Goal: Information Seeking & Learning: Find specific fact

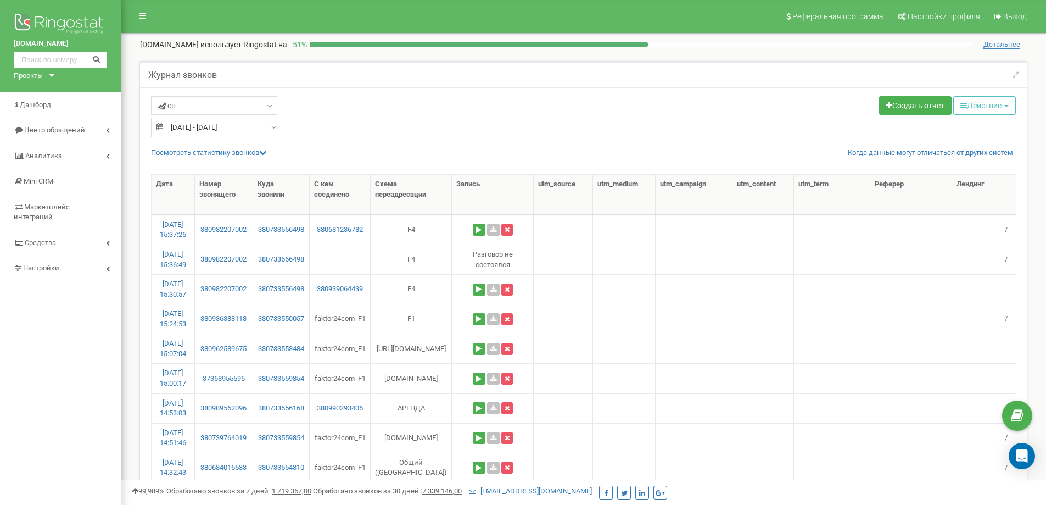
select select "50"
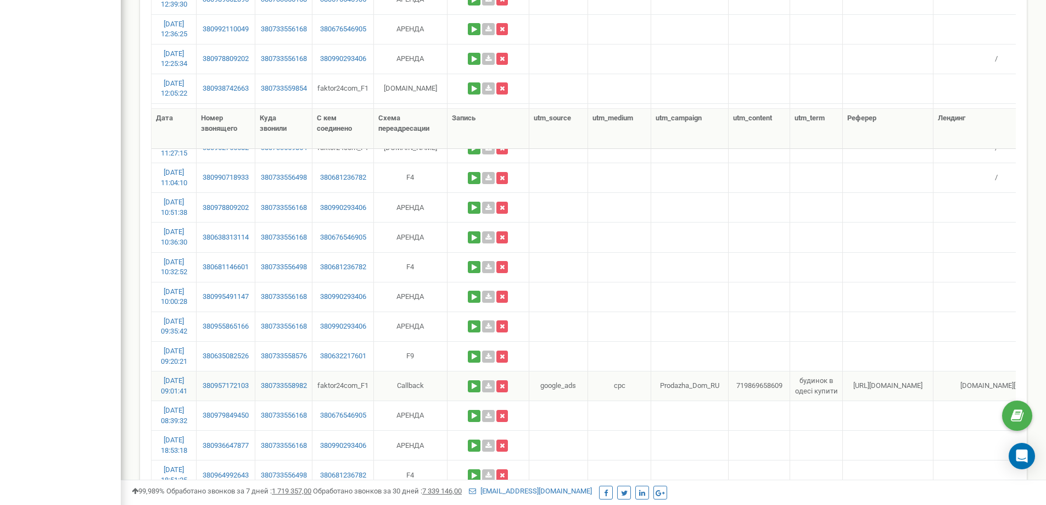
scroll to position [989, 0]
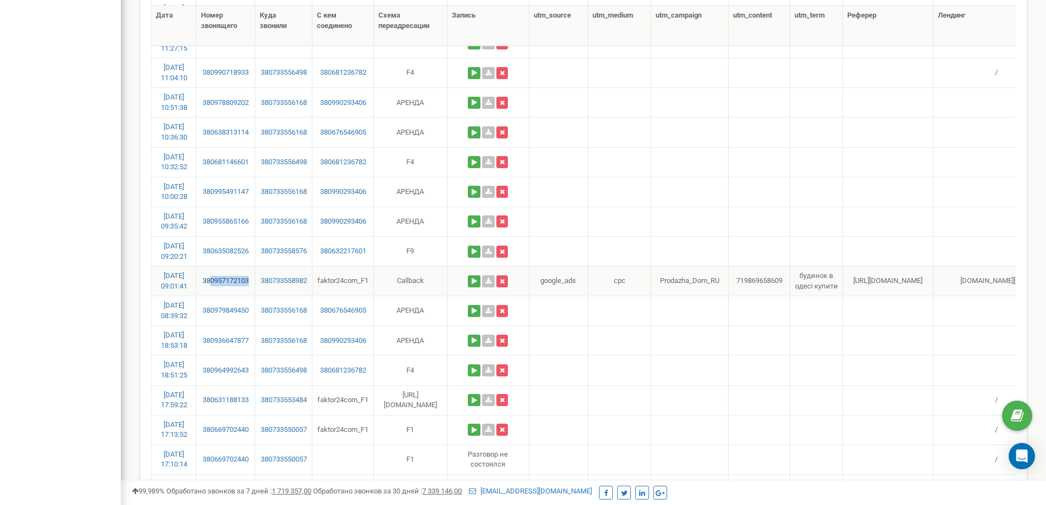
drag, startPoint x: 253, startPoint y: 269, endPoint x: 208, endPoint y: 282, distance: 46.8
click at [208, 282] on td "380957172103" at bounding box center [226, 281] width 58 height 30
copy link "0957172103"
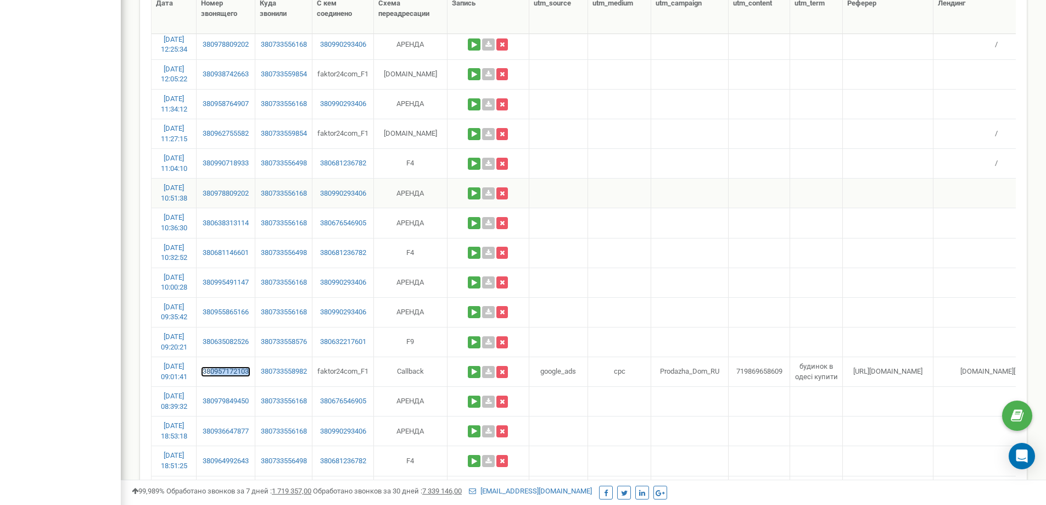
scroll to position [879, 0]
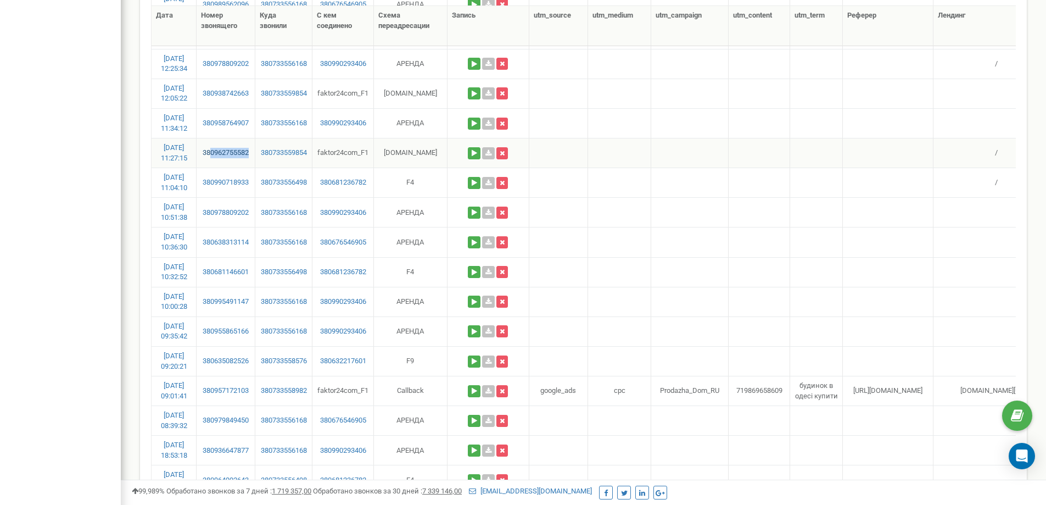
drag, startPoint x: 253, startPoint y: 145, endPoint x: 211, endPoint y: 154, distance: 42.2
click at [208, 154] on td "380962755582" at bounding box center [226, 153] width 58 height 30
copy link "0962755582"
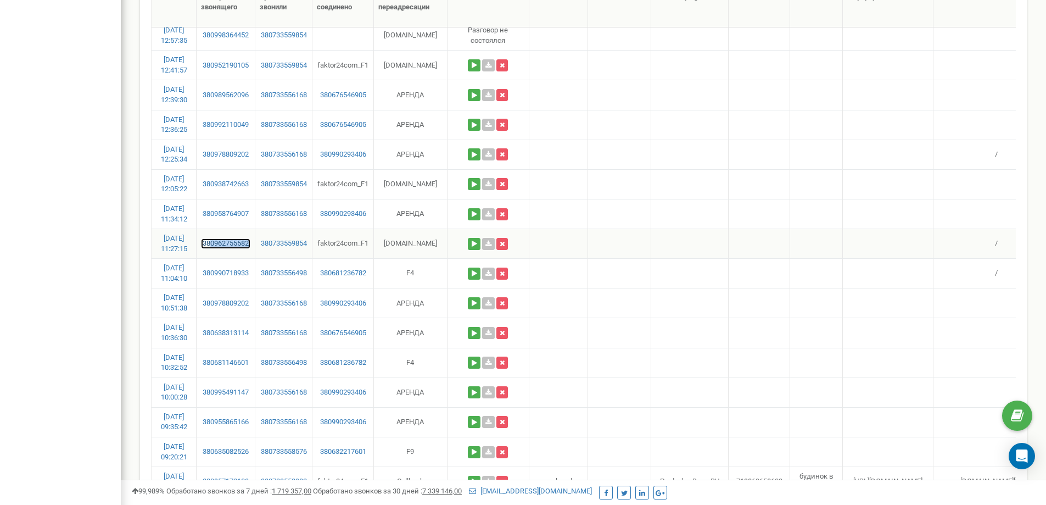
scroll to position [769, 0]
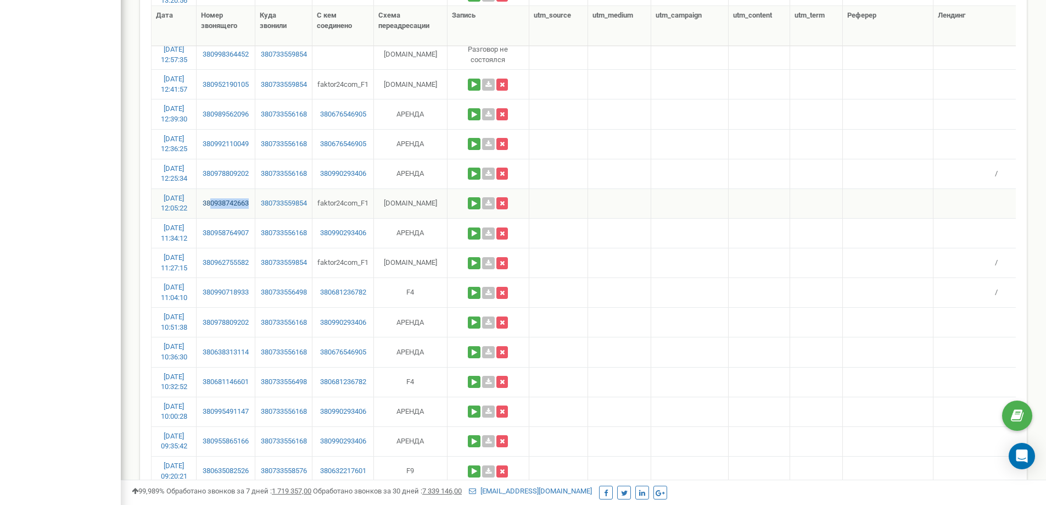
drag, startPoint x: 253, startPoint y: 198, endPoint x: 210, endPoint y: 203, distance: 42.6
click at [210, 203] on td "380938742663" at bounding box center [226, 203] width 58 height 30
copy link "0938742663"
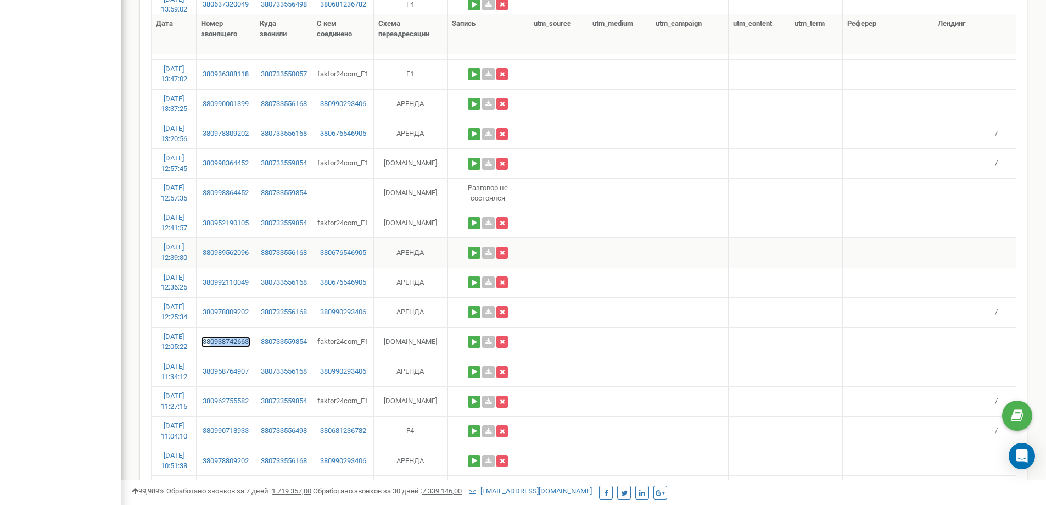
scroll to position [604, 0]
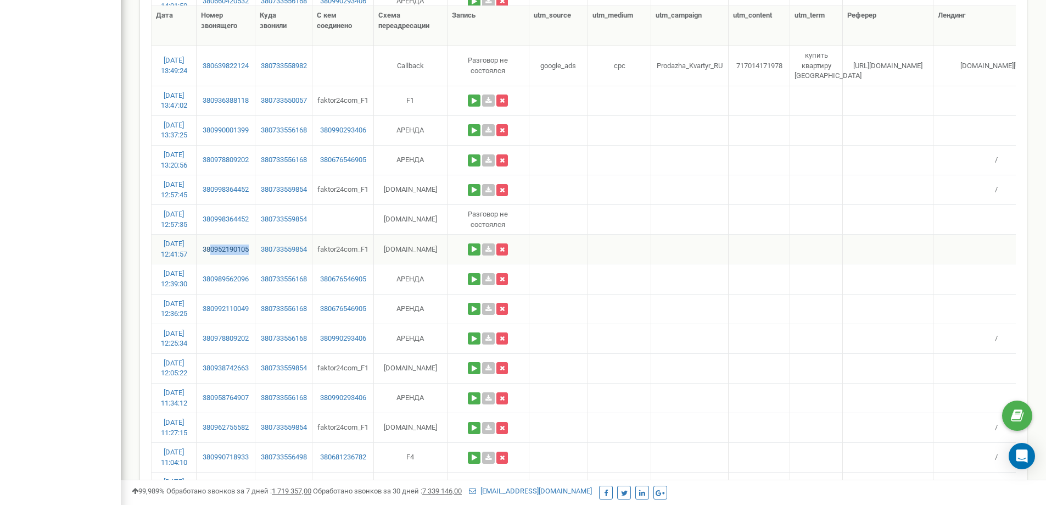
drag, startPoint x: 251, startPoint y: 245, endPoint x: 209, endPoint y: 250, distance: 42.6
click at [209, 250] on td "380952190105" at bounding box center [226, 249] width 58 height 30
copy link "0952190105"
drag, startPoint x: 255, startPoint y: 211, endPoint x: 211, endPoint y: 220, distance: 45.2
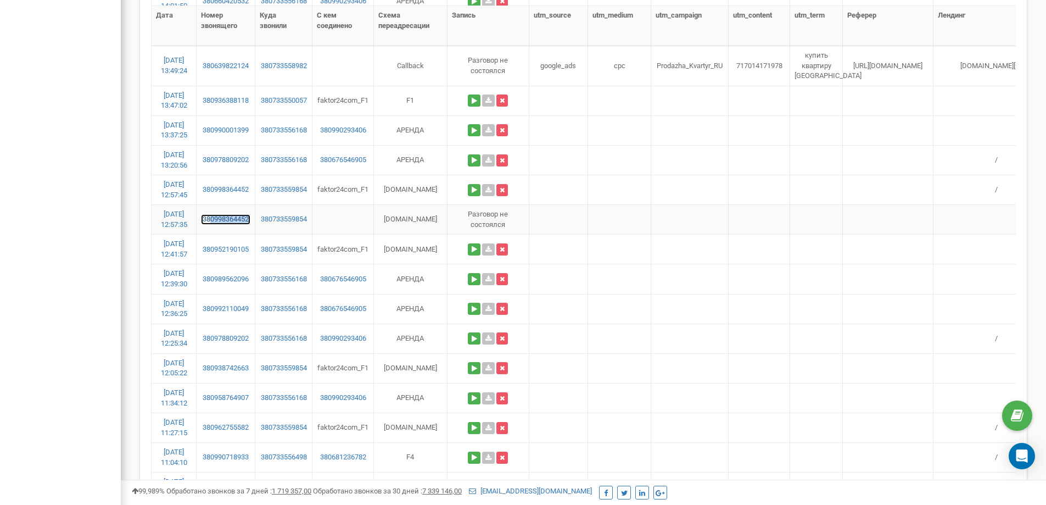
copy link "0998364452"
drag, startPoint x: 253, startPoint y: 186, endPoint x: 210, endPoint y: 191, distance: 43.7
click at [210, 191] on td "380998364452" at bounding box center [226, 190] width 58 height 30
copy link "0998364452"
drag, startPoint x: 254, startPoint y: 92, endPoint x: 209, endPoint y: 105, distance: 47.6
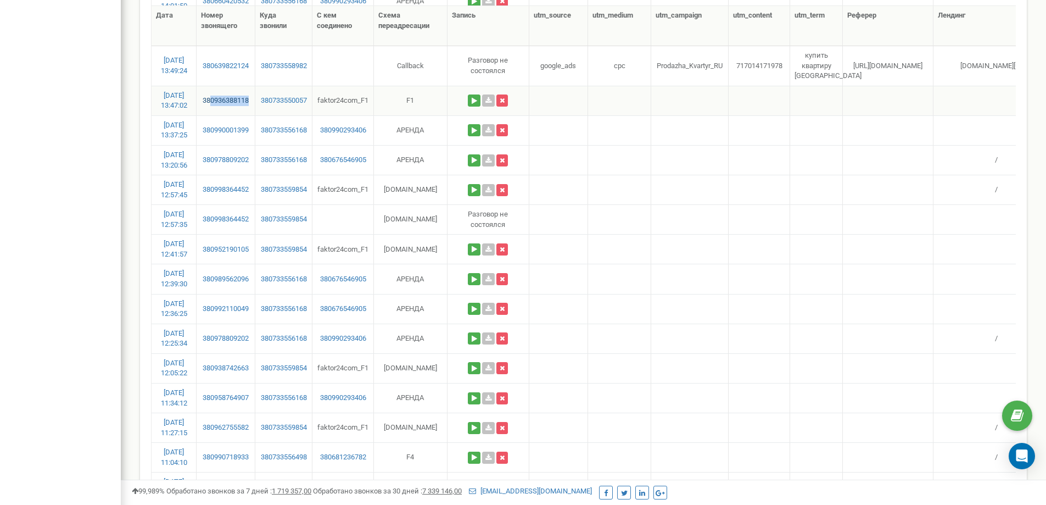
click at [209, 105] on td "380936388118" at bounding box center [226, 101] width 58 height 30
copy link "0936388118"
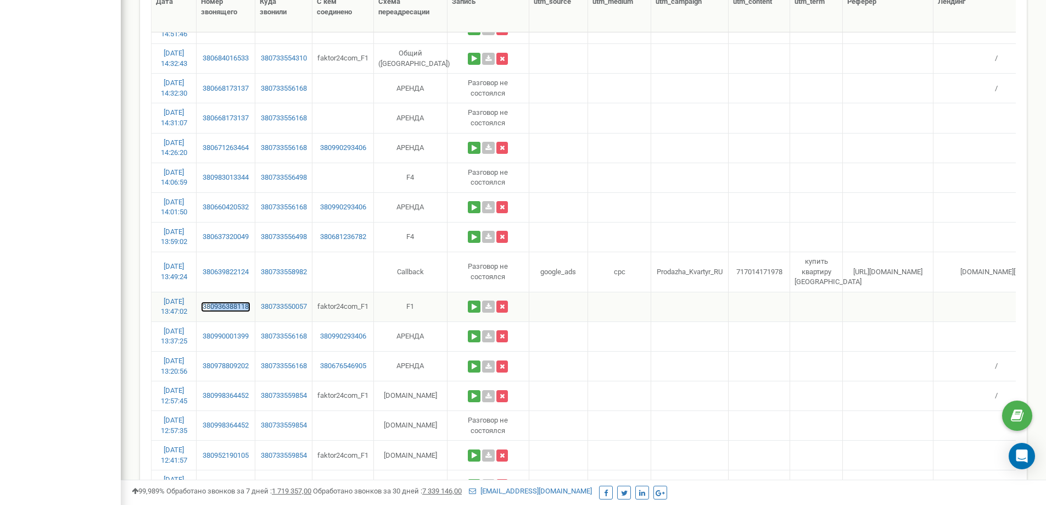
scroll to position [384, 0]
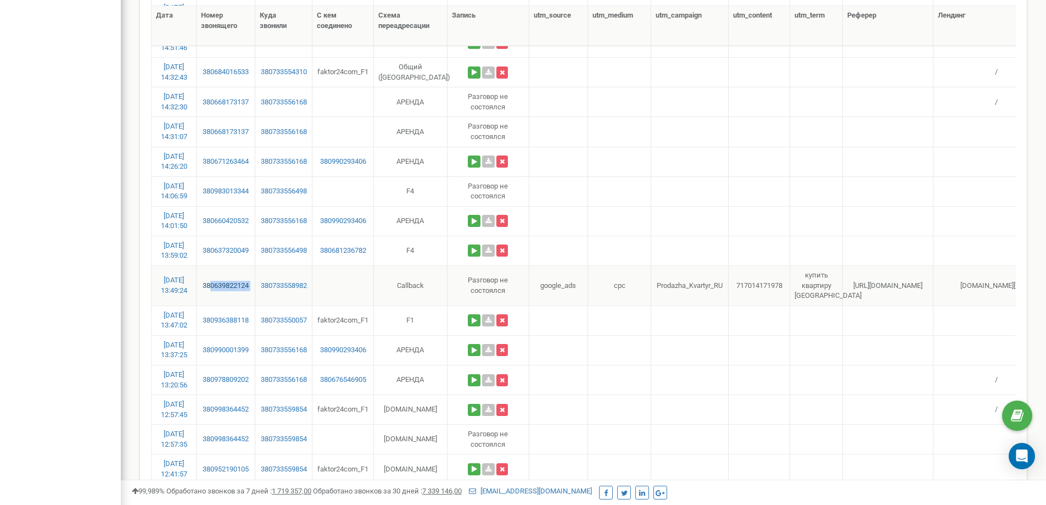
drag, startPoint x: 250, startPoint y: 280, endPoint x: 210, endPoint y: 286, distance: 40.5
copy link "0639822124"
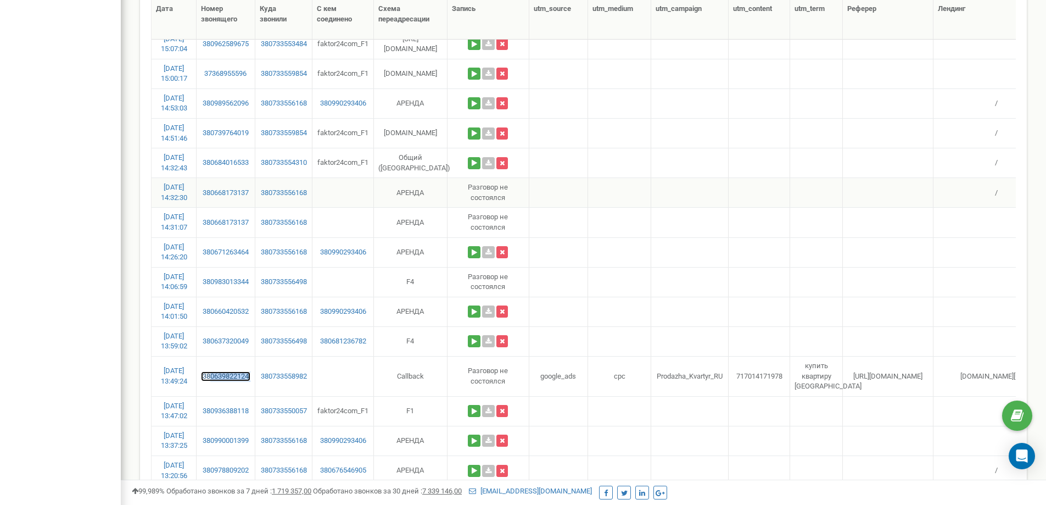
scroll to position [275, 0]
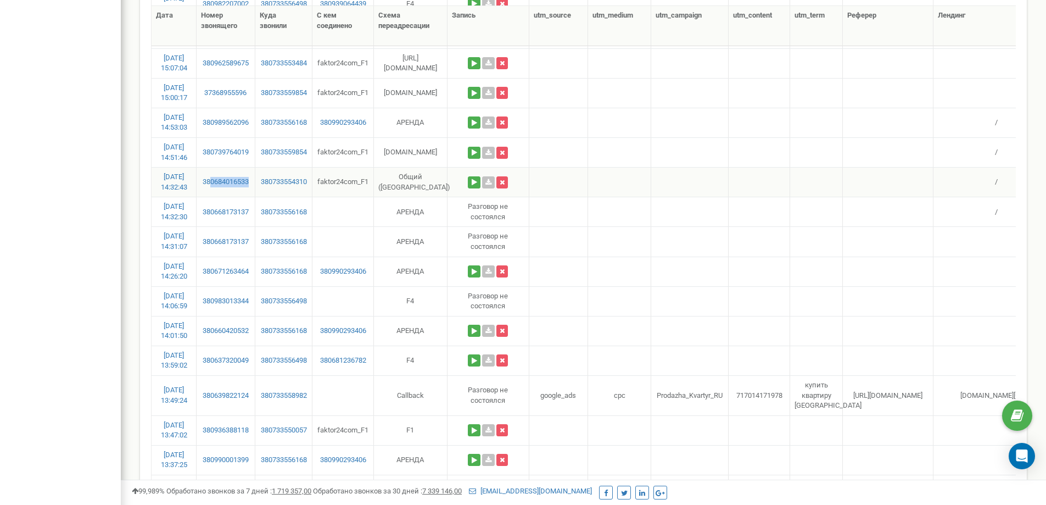
drag, startPoint x: 254, startPoint y: 177, endPoint x: 209, endPoint y: 187, distance: 46.1
click at [209, 187] on td "380684016533" at bounding box center [226, 182] width 58 height 30
copy link "0684016533"
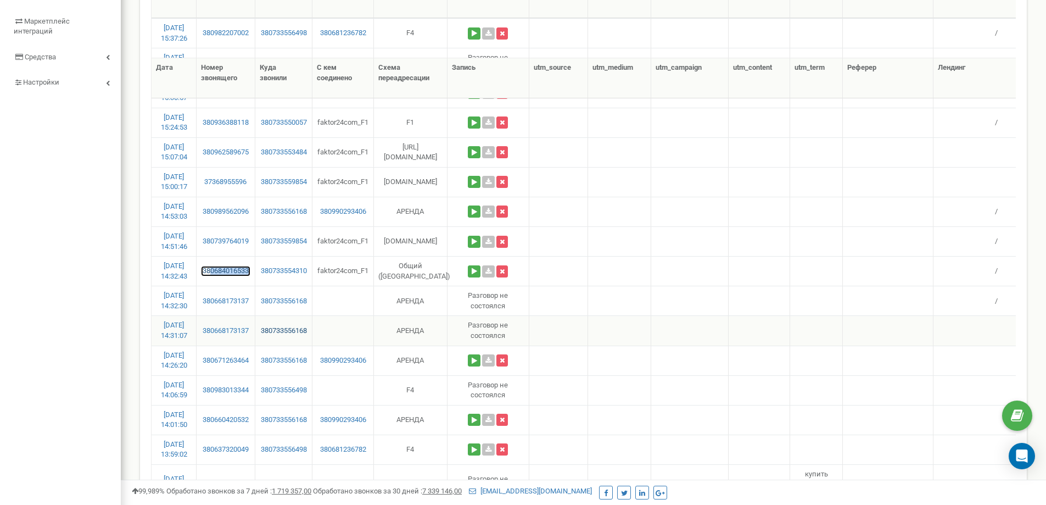
scroll to position [165, 0]
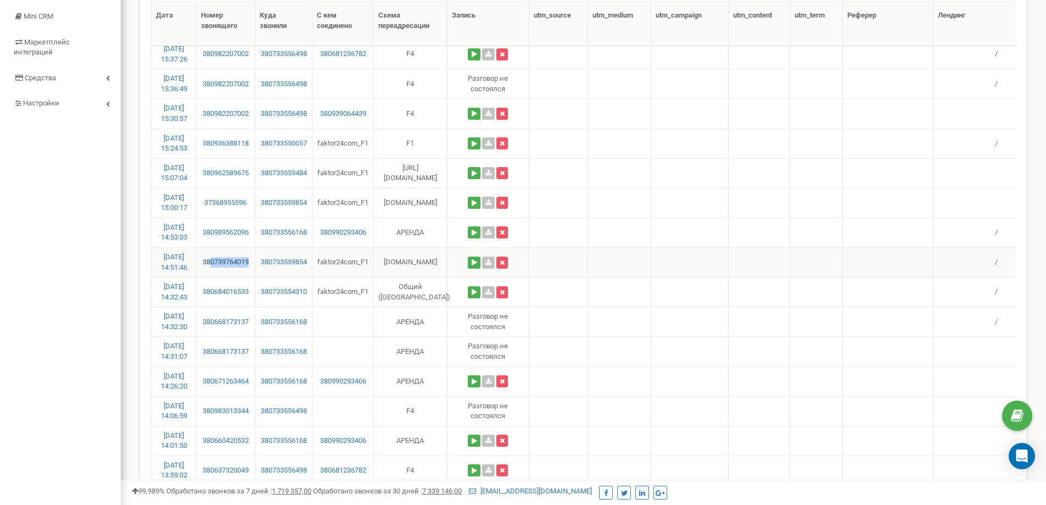
drag, startPoint x: 253, startPoint y: 261, endPoint x: 211, endPoint y: 263, distance: 41.8
click at [211, 263] on td "380739764019" at bounding box center [226, 262] width 58 height 30
copy link "0739764019"
drag, startPoint x: 252, startPoint y: 200, endPoint x: 203, endPoint y: 208, distance: 49.9
click at [203, 208] on td "37368955596" at bounding box center [226, 203] width 58 height 30
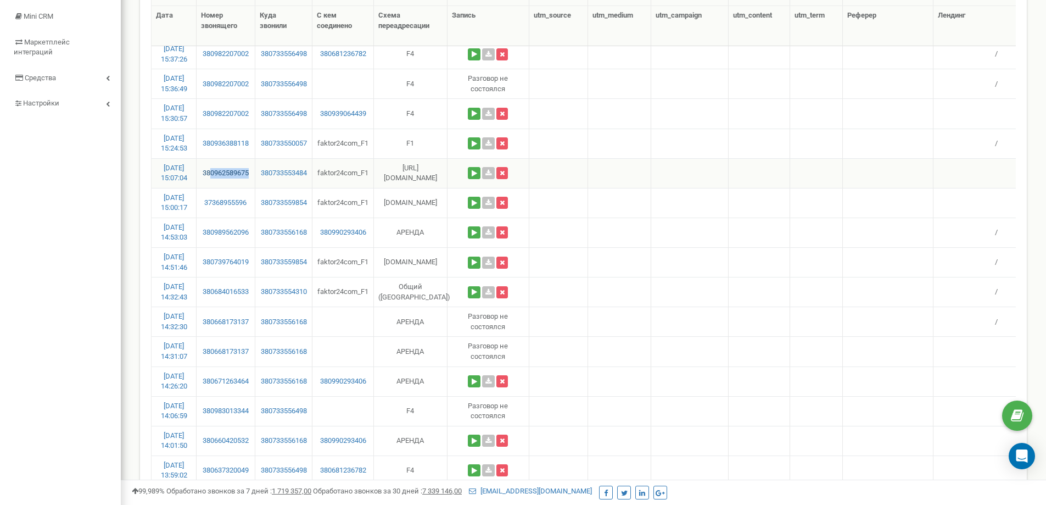
drag, startPoint x: 254, startPoint y: 165, endPoint x: 210, endPoint y: 178, distance: 46.2
click at [210, 178] on td "380962589675" at bounding box center [226, 173] width 58 height 30
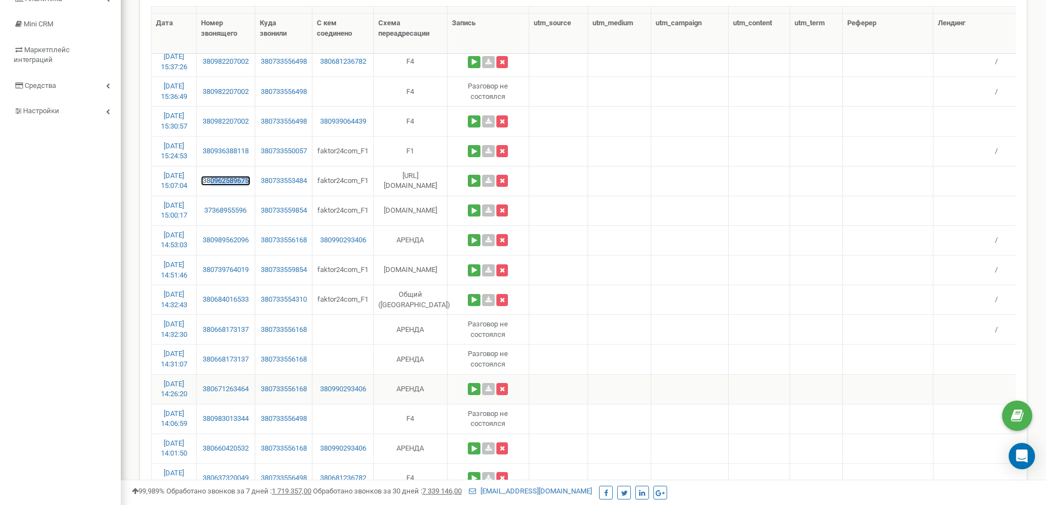
scroll to position [55, 0]
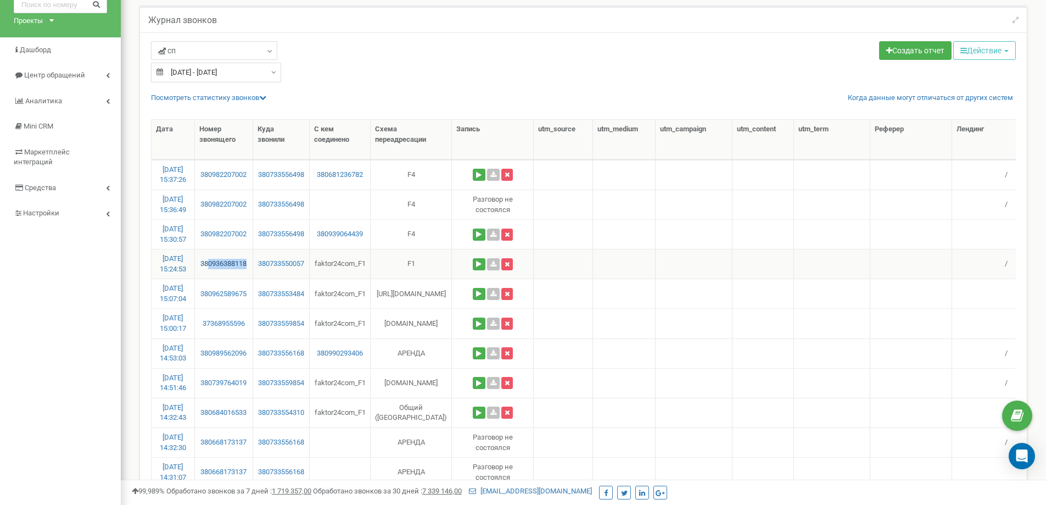
drag, startPoint x: 253, startPoint y: 259, endPoint x: 209, endPoint y: 263, distance: 44.1
click at [209, 263] on td "380936388118" at bounding box center [224, 264] width 58 height 30
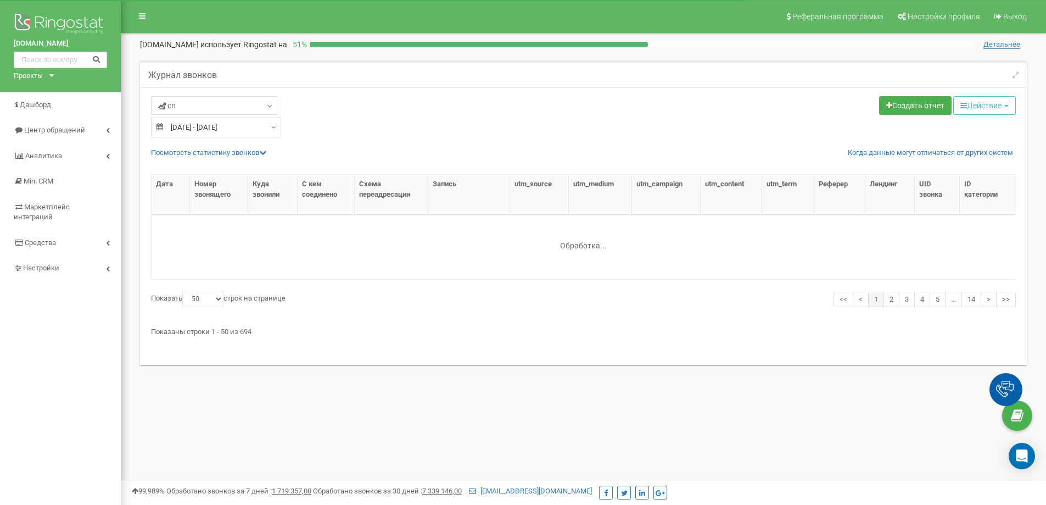
select select "50"
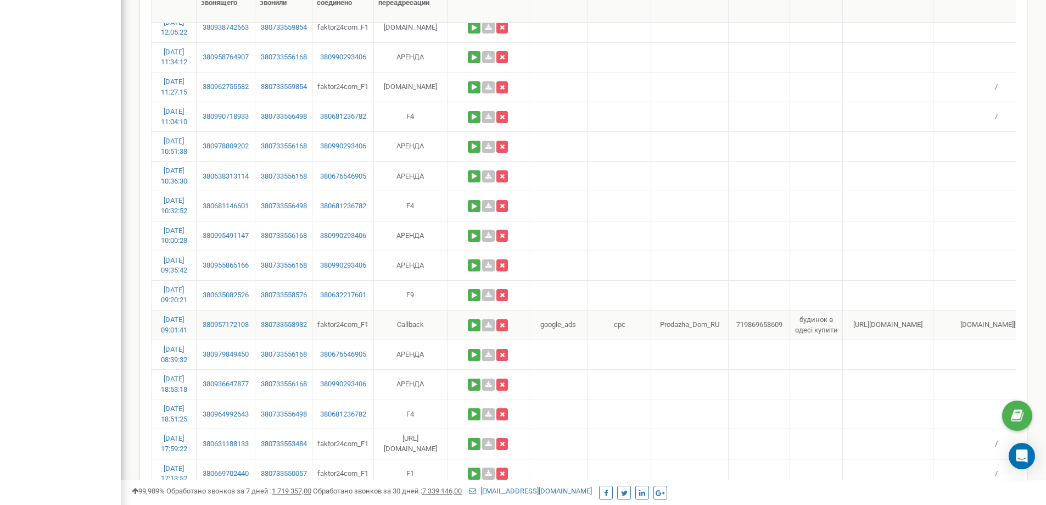
scroll to position [1153, 0]
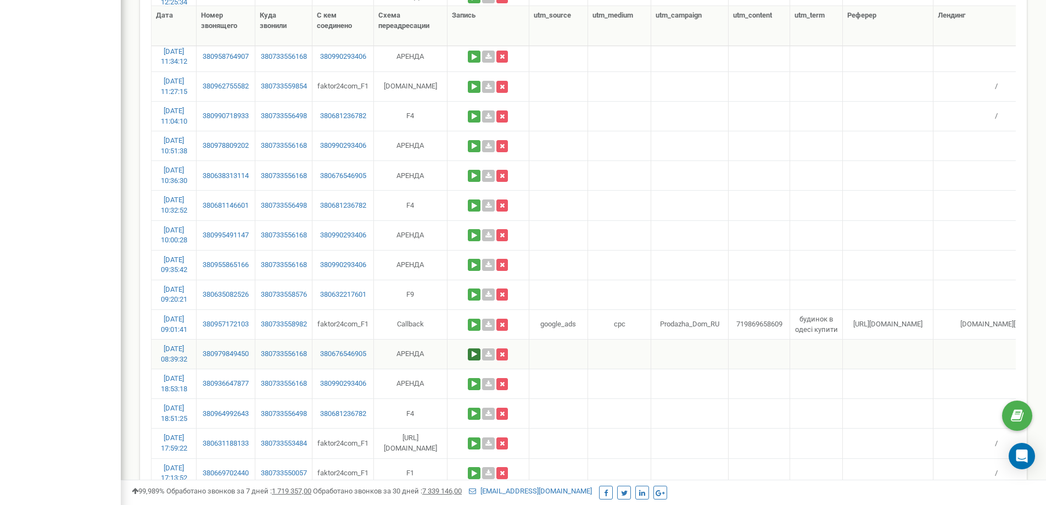
click at [477, 355] on button at bounding box center [474, 354] width 13 height 12
click at [407, 386] on button at bounding box center [407, 385] width 18 height 14
click at [428, 379] on button at bounding box center [424, 385] width 19 height 14
